Goal: Task Accomplishment & Management: Manage account settings

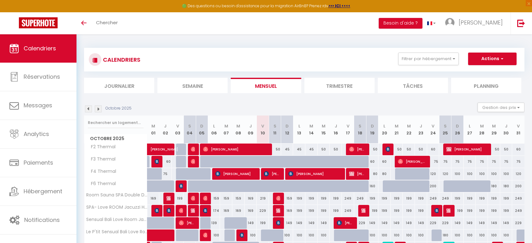
scroll to position [134, 0]
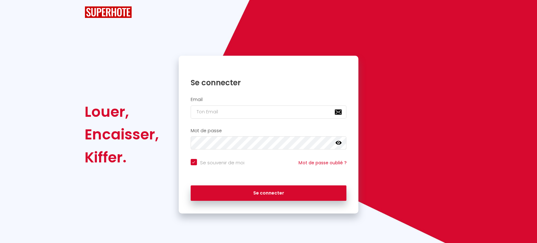
checkbox input "true"
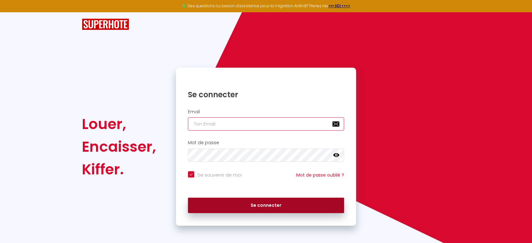
type input "[PERSON_NAME][EMAIL_ADDRESS][DOMAIN_NAME]"
click at [239, 199] on button "Se connecter" at bounding box center [266, 206] width 156 height 16
checkbox input "true"
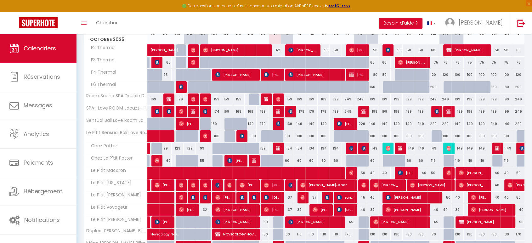
scroll to position [134, 0]
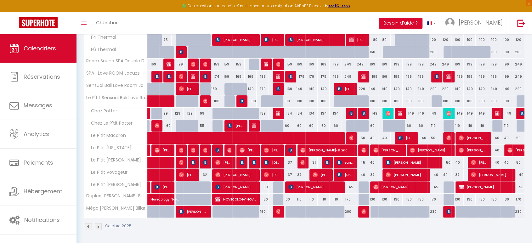
click at [289, 124] on div "60" at bounding box center [287, 126] width 12 height 12
type input "60"
type input "Dim 12 Octobre 2025"
type input "Lun 13 Octobre 2025"
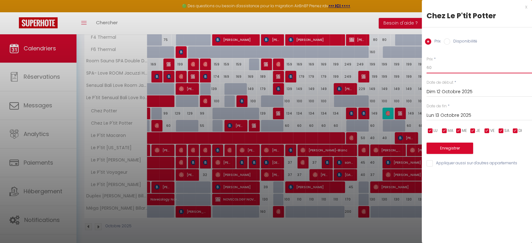
drag, startPoint x: 438, startPoint y: 69, endPoint x: 400, endPoint y: 61, distance: 38.4
click at [402, 62] on body "🟢 Des questions ou besoin d'assistance pour la migration AirBnB? Prenez rdv >>>…" at bounding box center [266, 72] width 532 height 344
type input "55"
click at [435, 115] on input "Lun 13 Octobre 2025" at bounding box center [478, 115] width 105 height 8
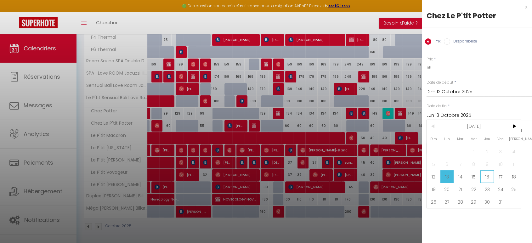
click at [486, 179] on span "16" at bounding box center [487, 176] width 14 height 13
type input "Jeu 16 Octobre 2025"
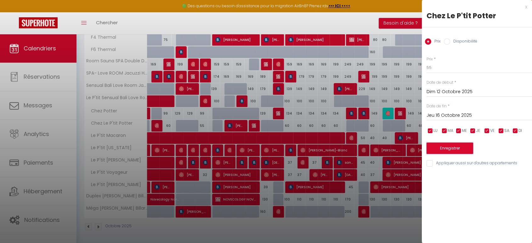
click at [457, 153] on button "Enregistrer" at bounding box center [449, 148] width 47 height 11
